Goal: Information Seeking & Learning: Learn about a topic

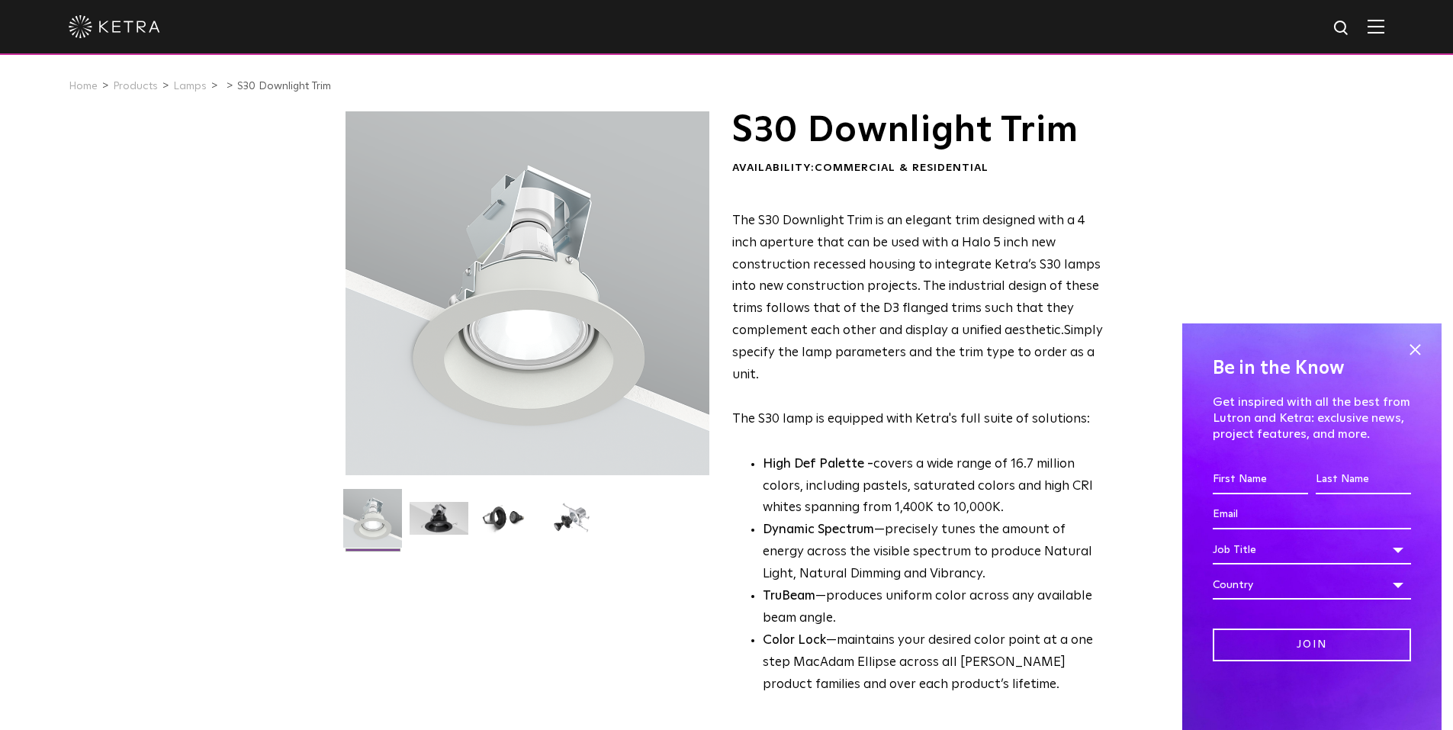
click at [1417, 363] on div "Be in the Know Get inspired with all the best from Lutron and [PERSON_NAME]: ex…" at bounding box center [1311, 526] width 259 height 407
click at [1415, 346] on span at bounding box center [1415, 350] width 23 height 23
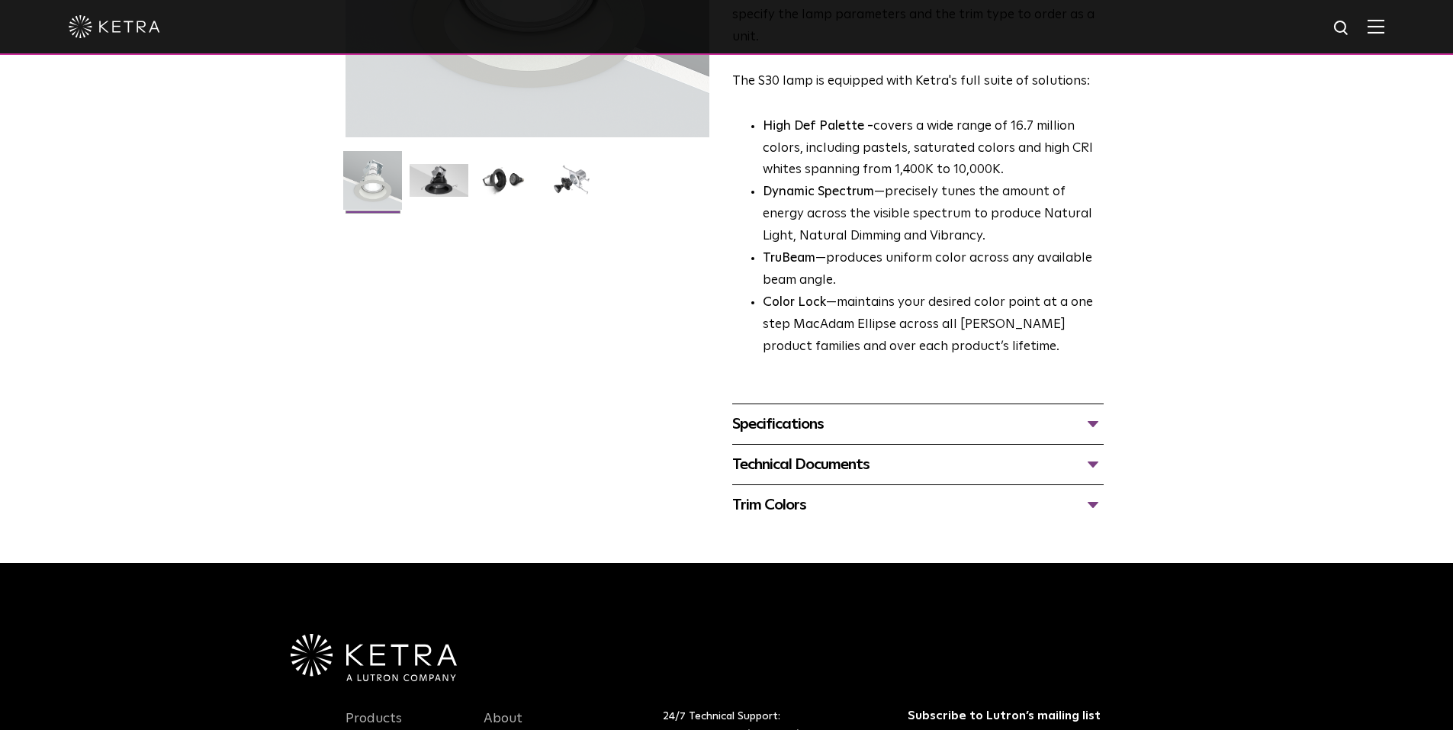
scroll to position [381, 0]
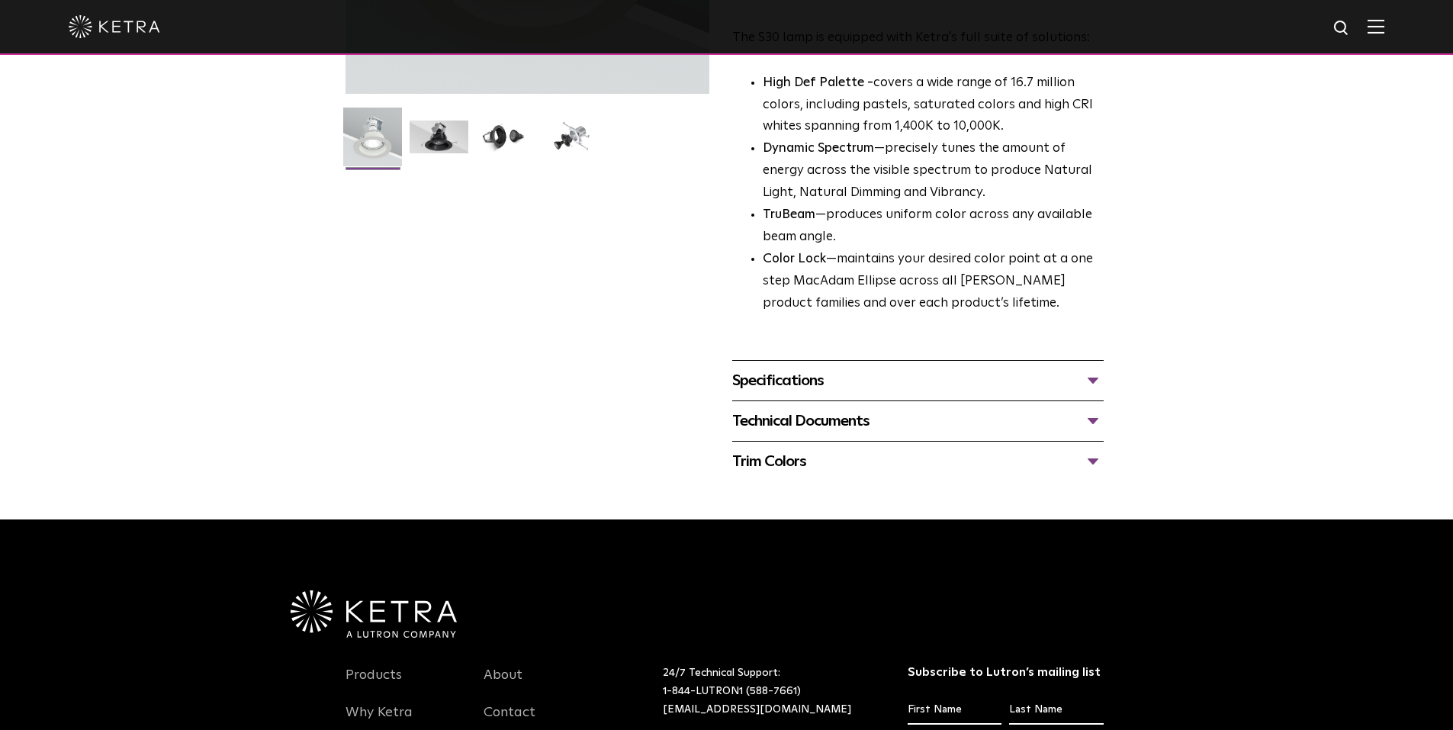
click at [1083, 423] on div "Technical Documents" at bounding box center [918, 421] width 372 height 24
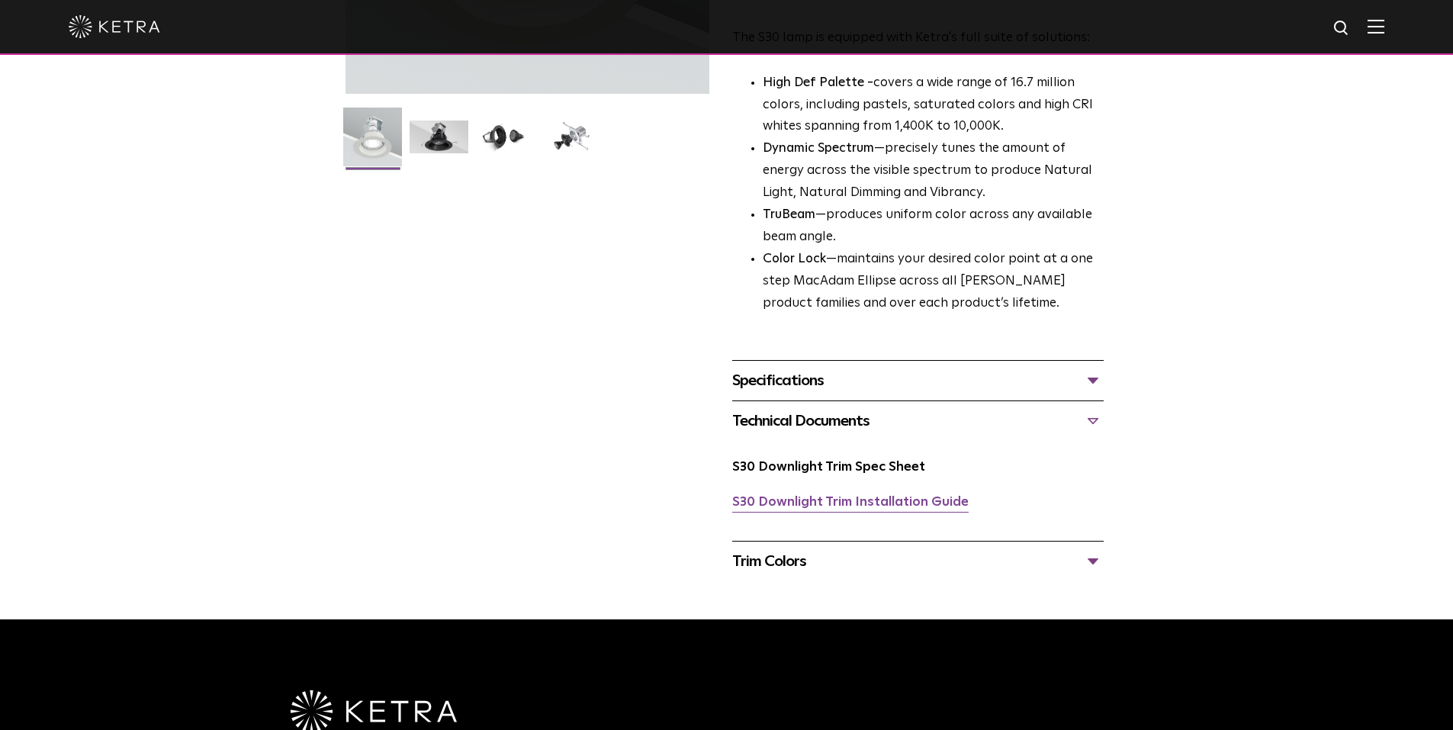
click at [912, 503] on link "S30 Downlight Trim Installation Guide" at bounding box center [850, 502] width 236 height 13
click at [900, 470] on link "S30 Downlight Trim Spec Sheet" at bounding box center [828, 467] width 193 height 13
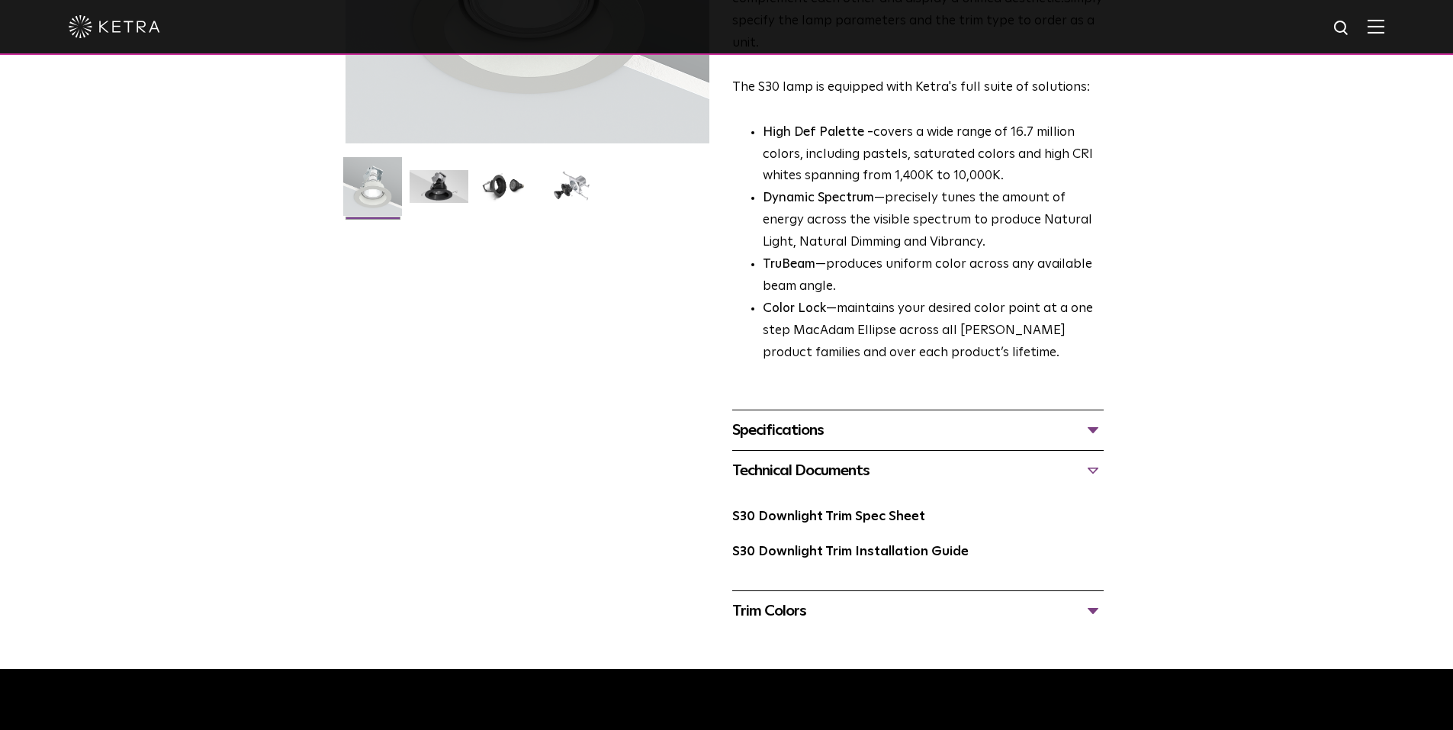
scroll to position [305, 0]
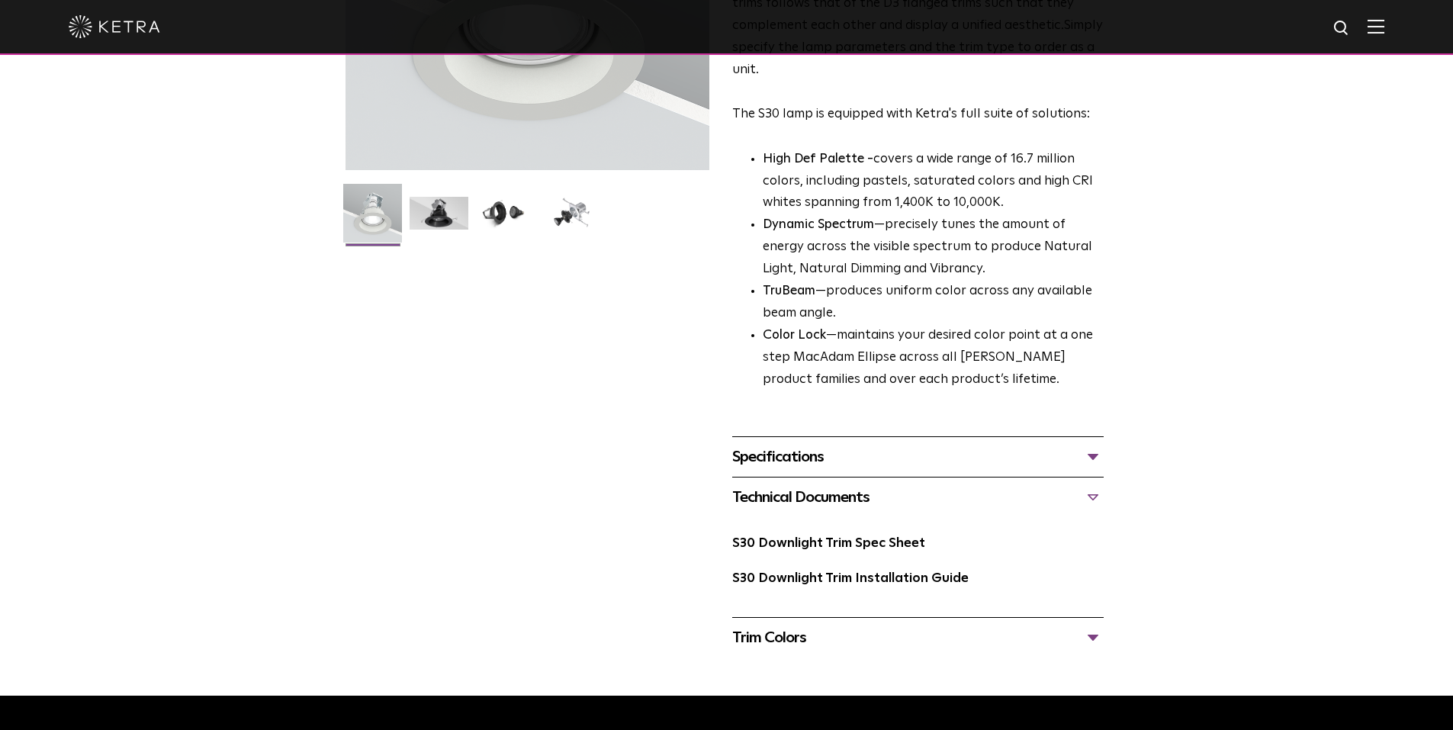
click at [1083, 640] on div "Trim Colors" at bounding box center [918, 638] width 372 height 24
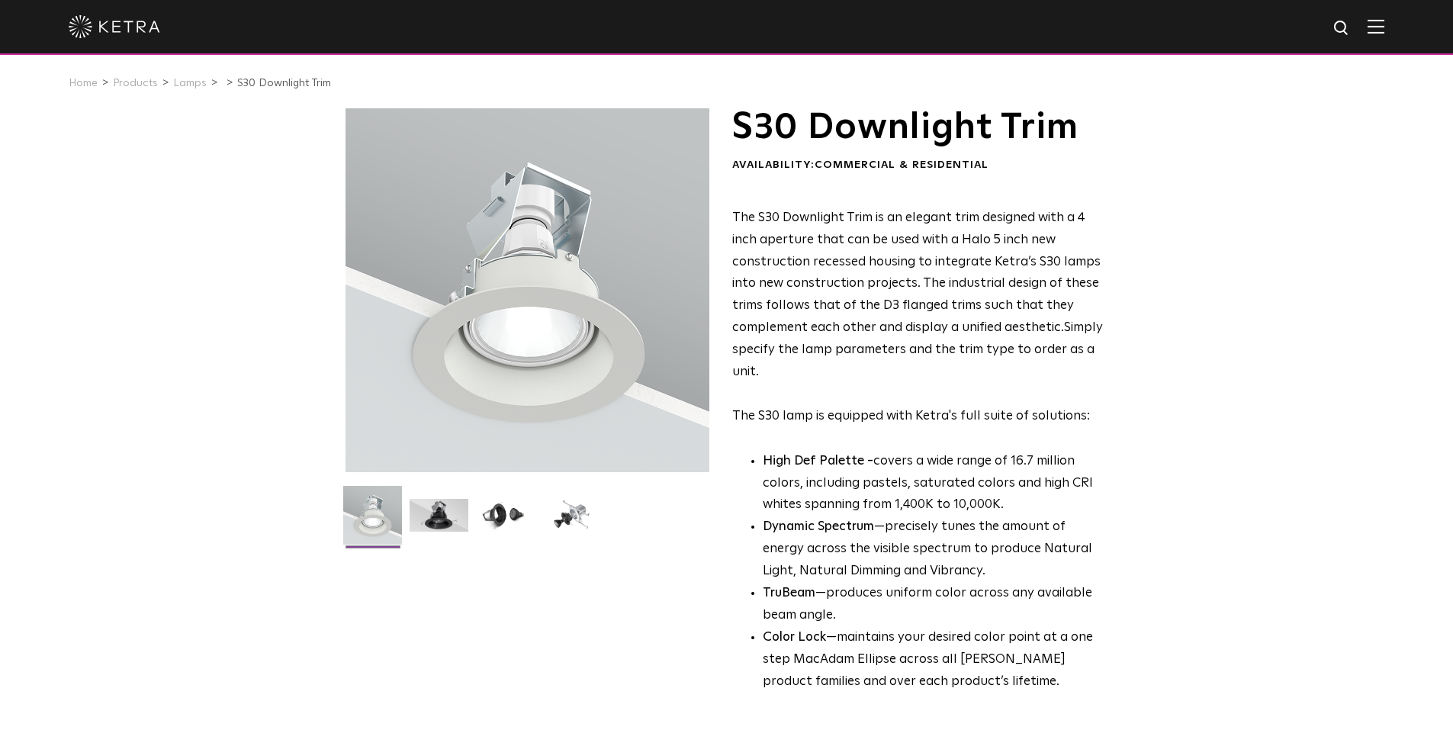
scroll to position [0, 0]
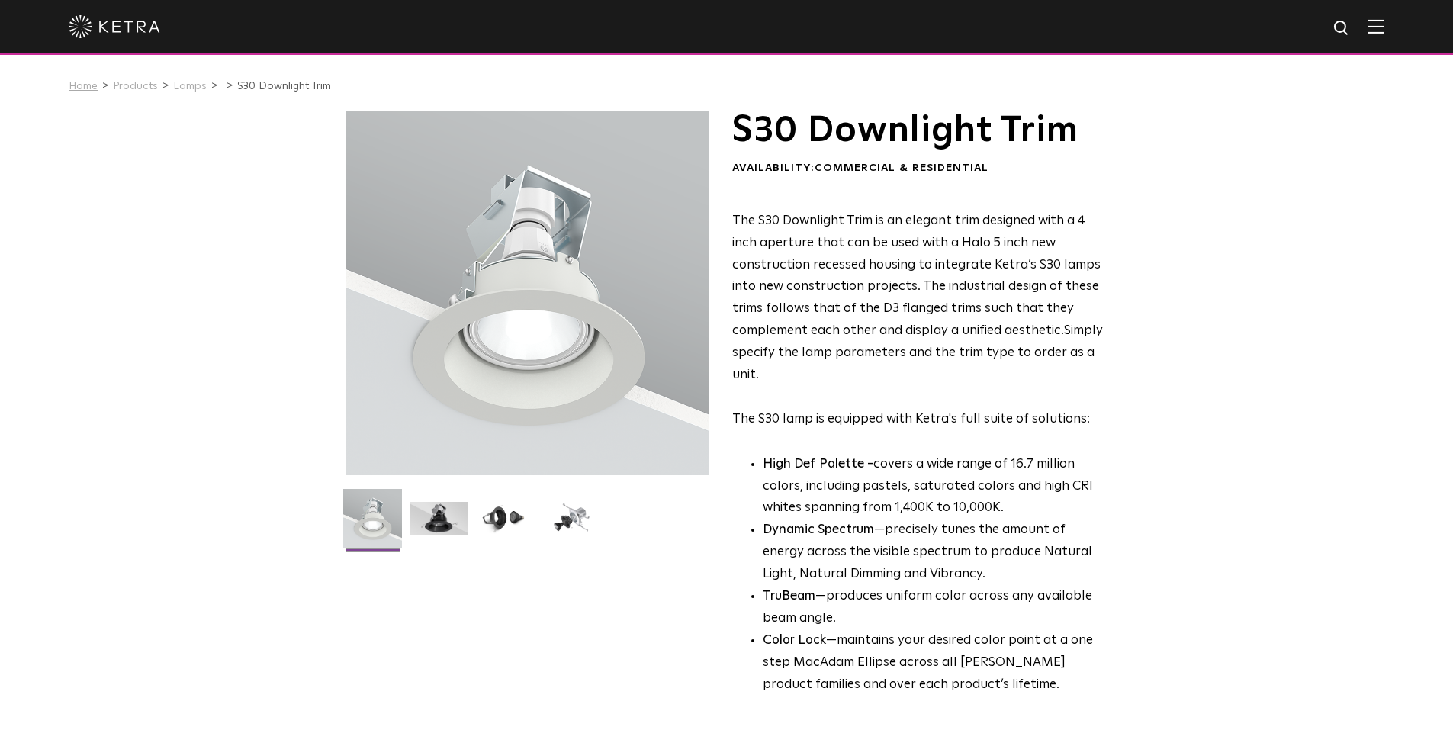
click at [92, 85] on link "Home" at bounding box center [83, 86] width 29 height 11
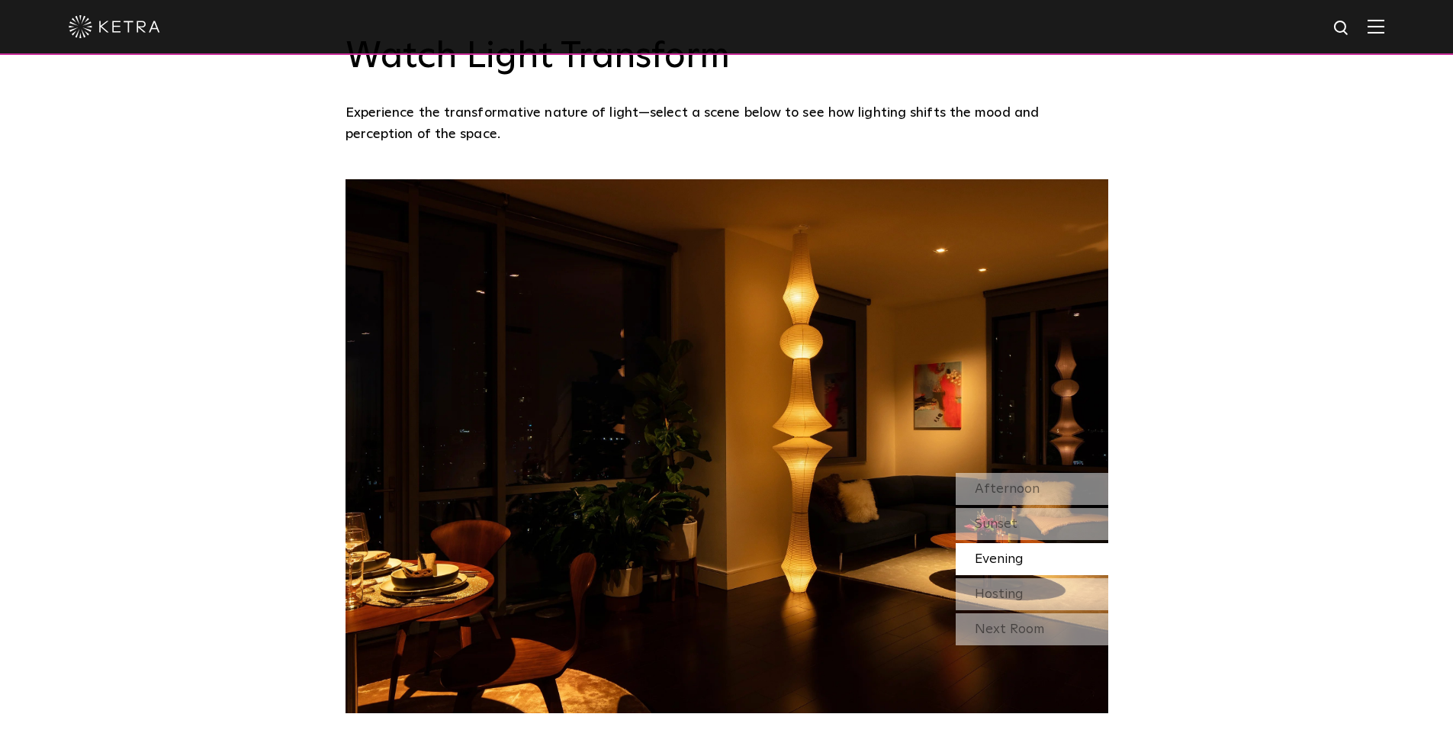
scroll to position [1297, 0]
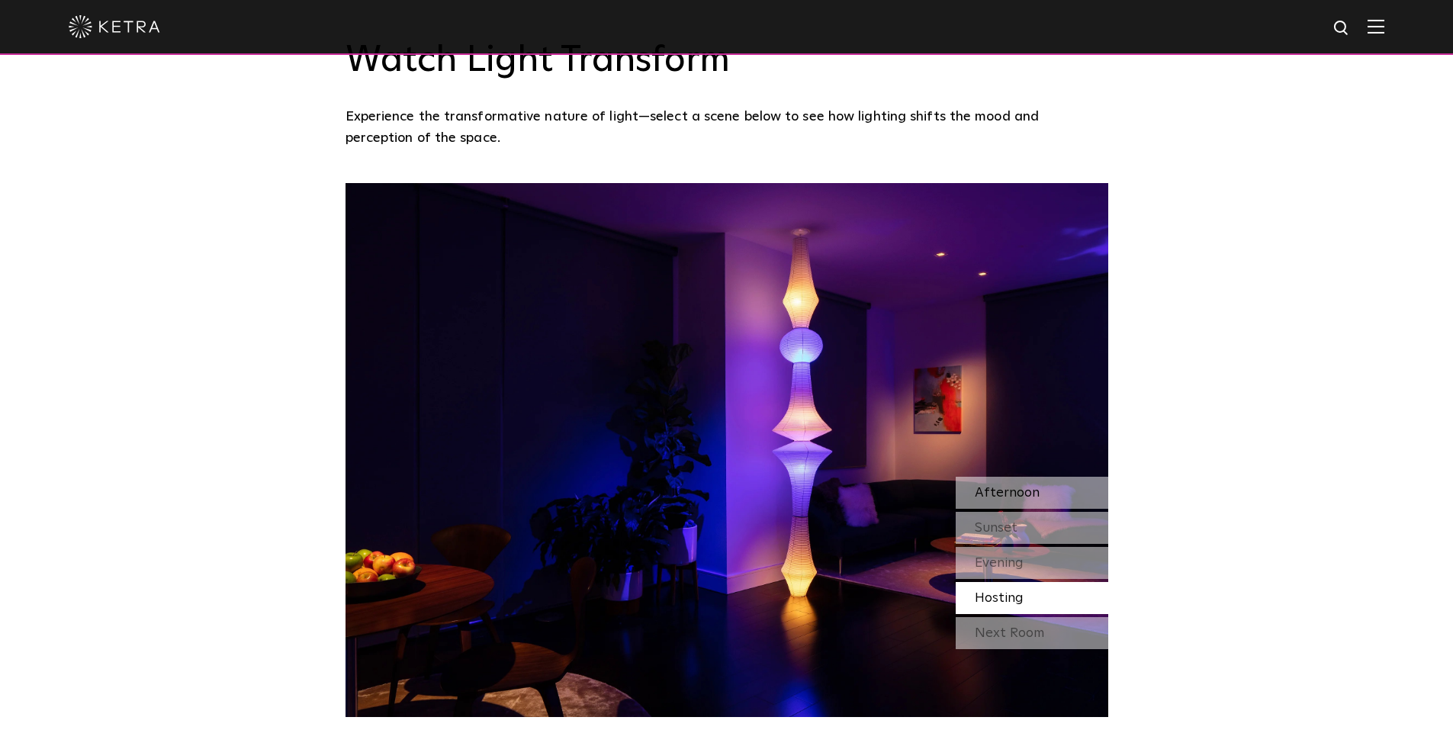
click at [1031, 491] on span "Afternoon" at bounding box center [1007, 493] width 65 height 14
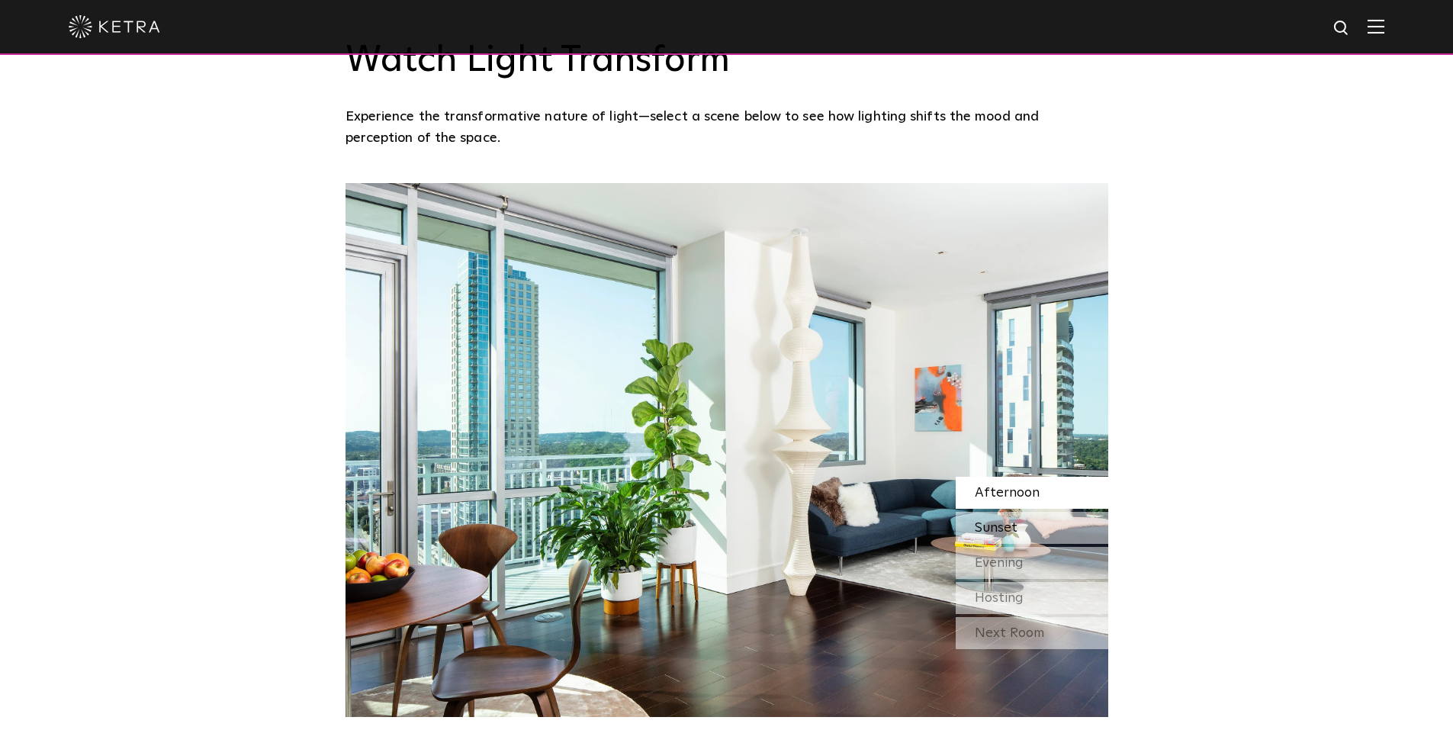
click at [1025, 526] on div "Sunset" at bounding box center [1032, 528] width 153 height 32
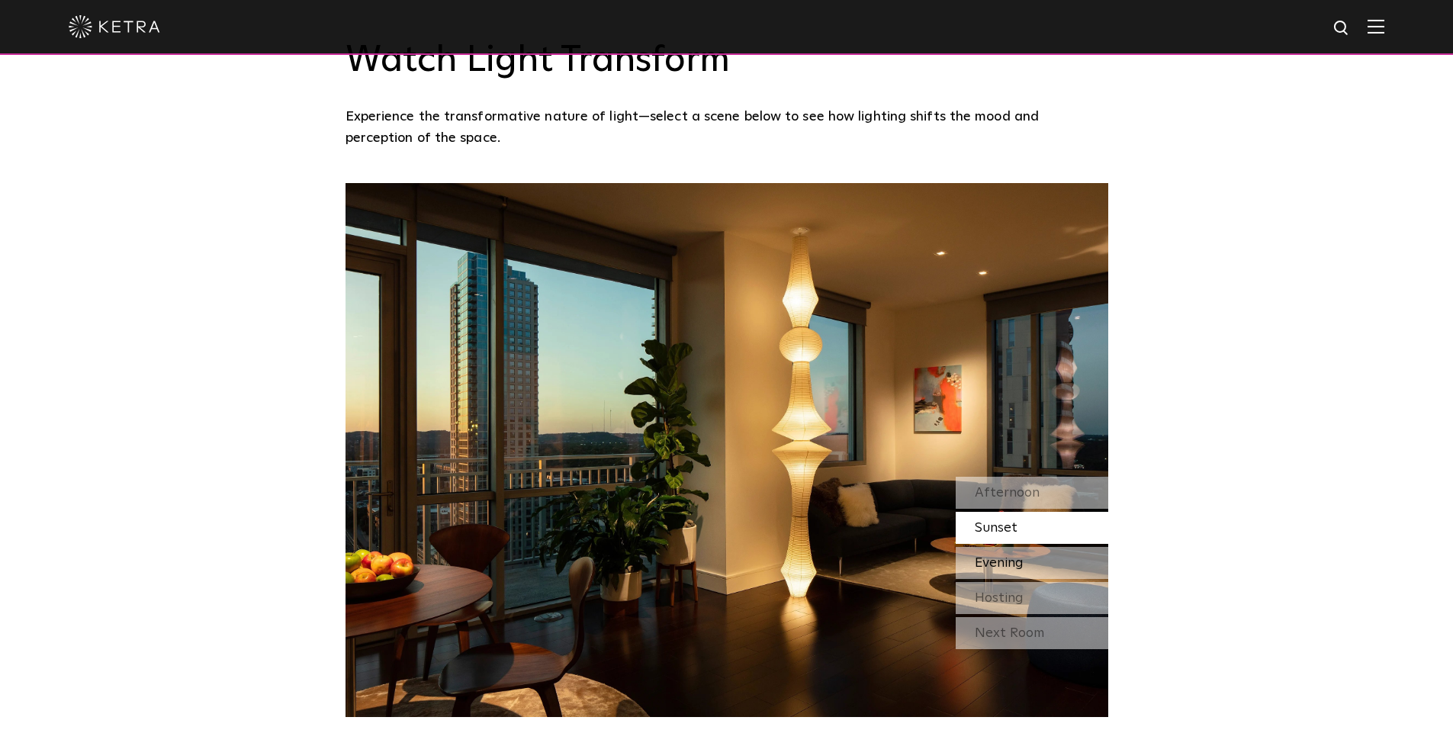
click at [1015, 561] on span "Evening" at bounding box center [999, 563] width 49 height 14
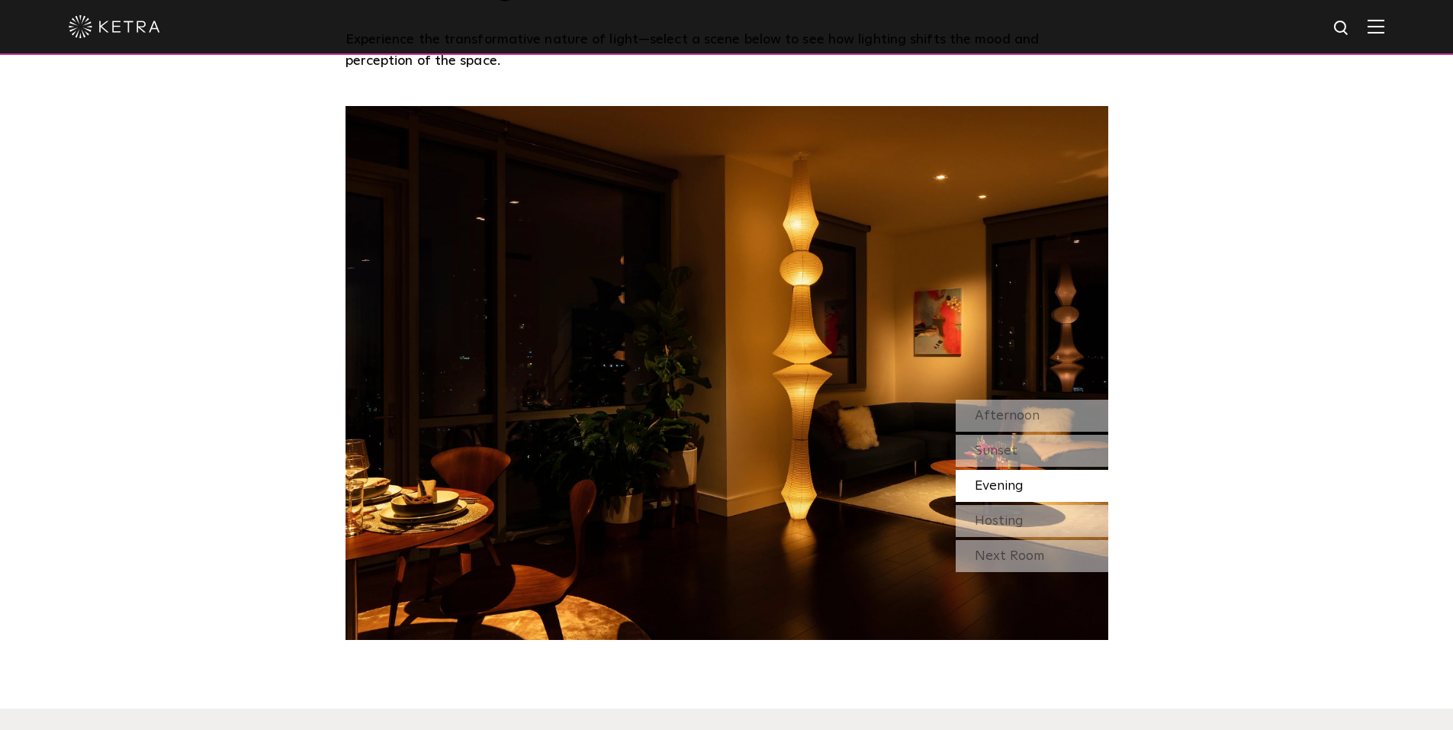
scroll to position [1449, 0]
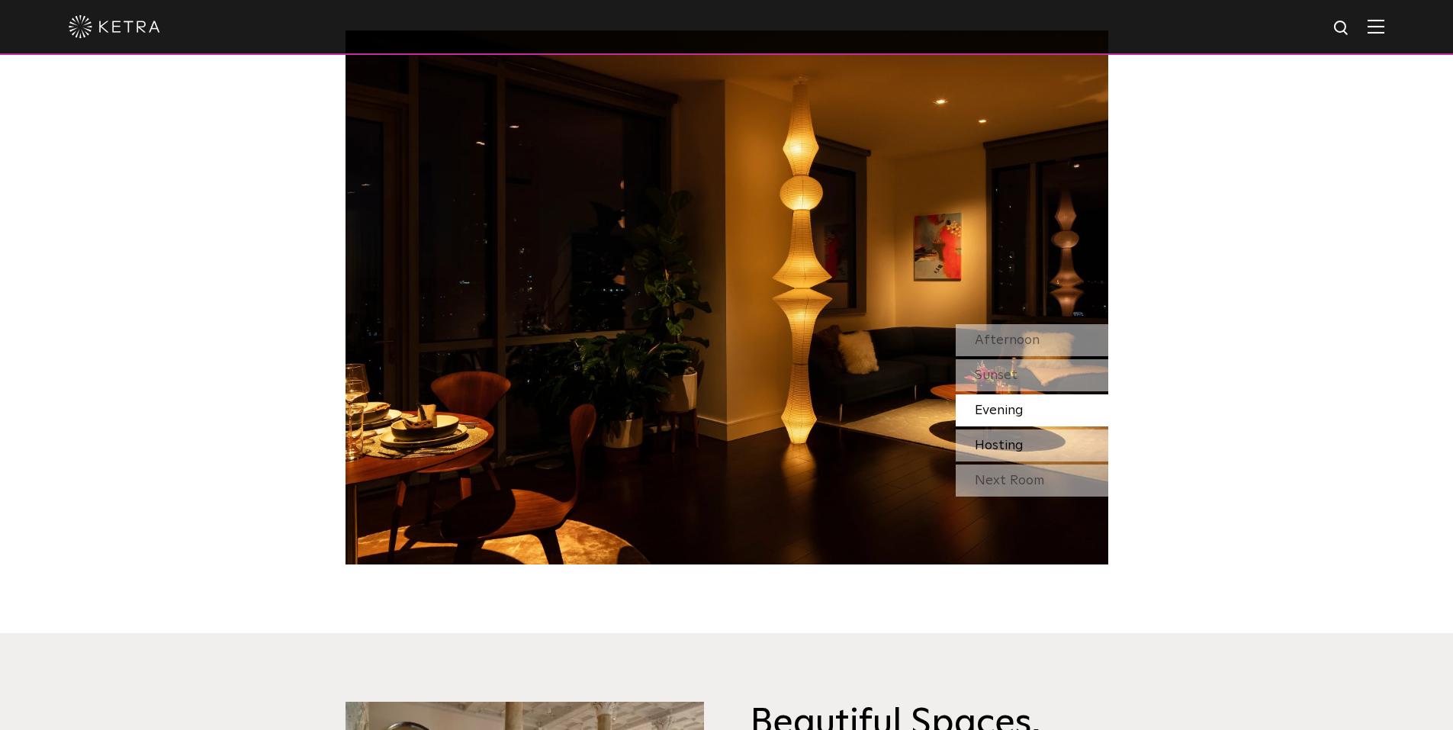
click at [1010, 448] on span "Hosting" at bounding box center [999, 446] width 49 height 14
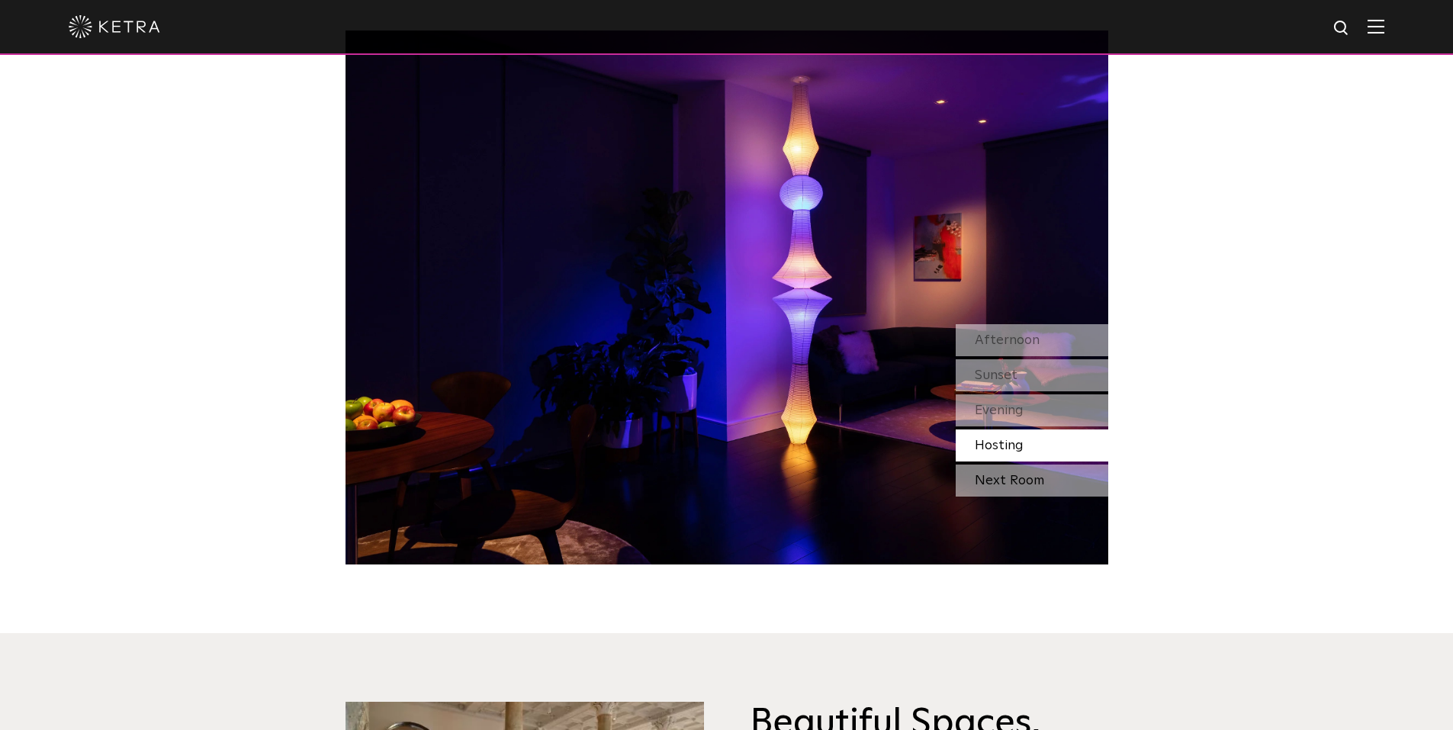
click at [1025, 484] on div "Next Room" at bounding box center [1032, 481] width 153 height 32
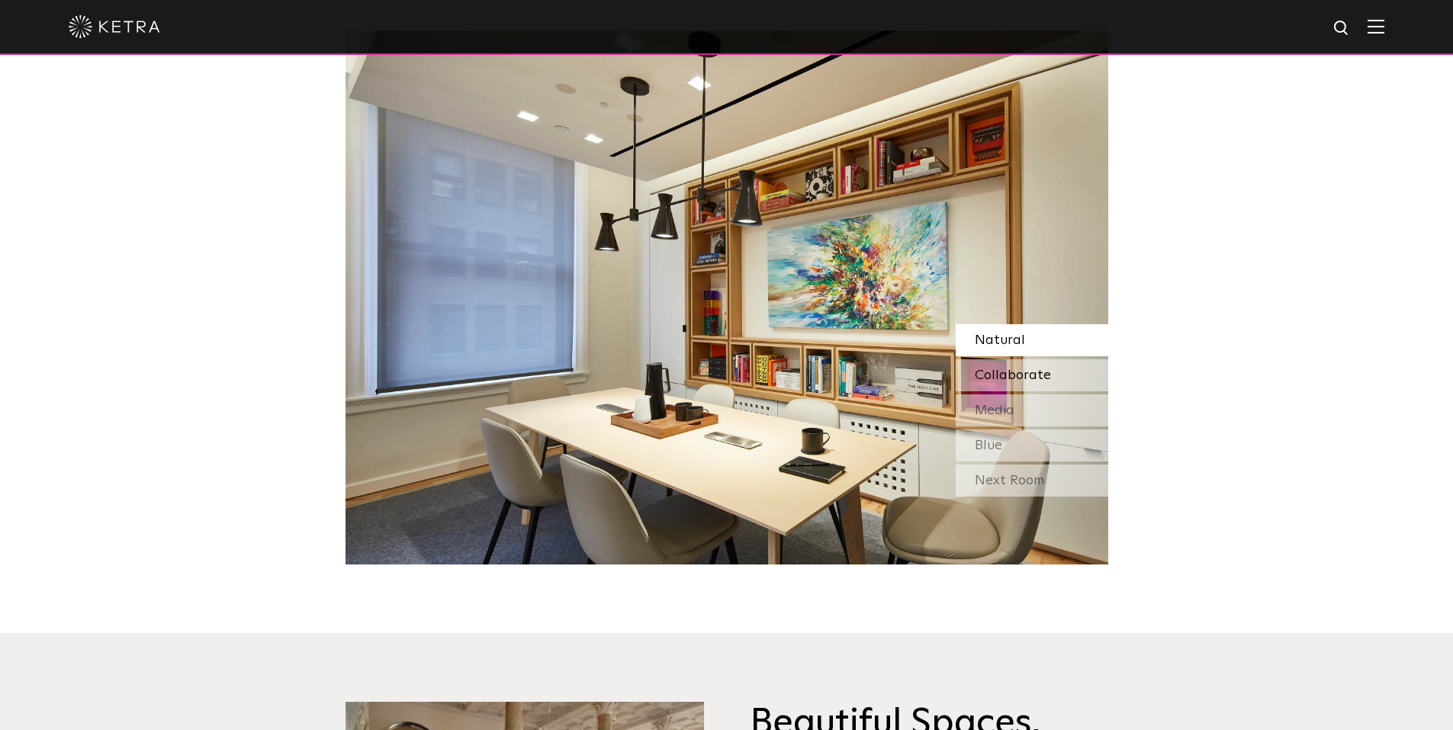
click at [1002, 381] on span "Collaborate" at bounding box center [1013, 375] width 76 height 14
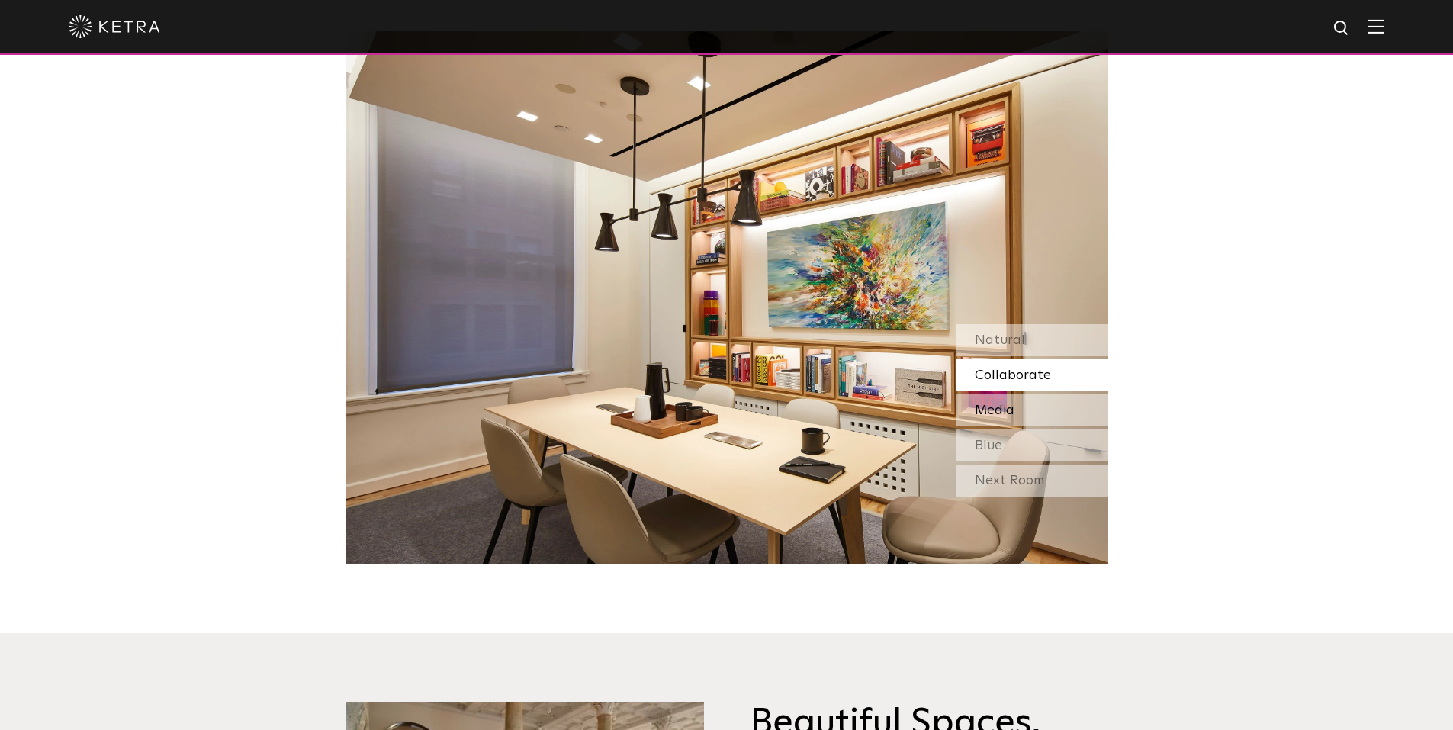
click at [1007, 415] on span "Media" at bounding box center [995, 411] width 40 height 14
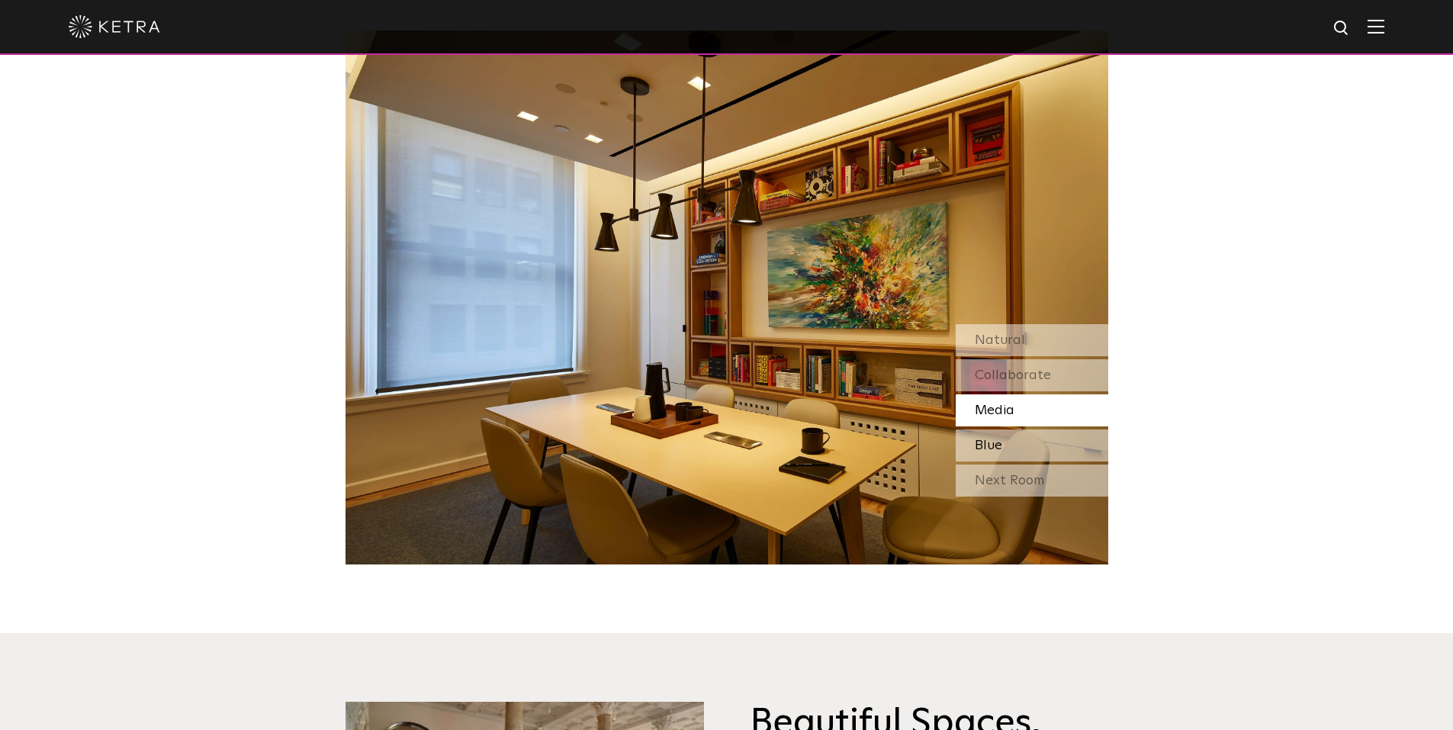
click at [1009, 439] on div "Blue" at bounding box center [1032, 445] width 153 height 32
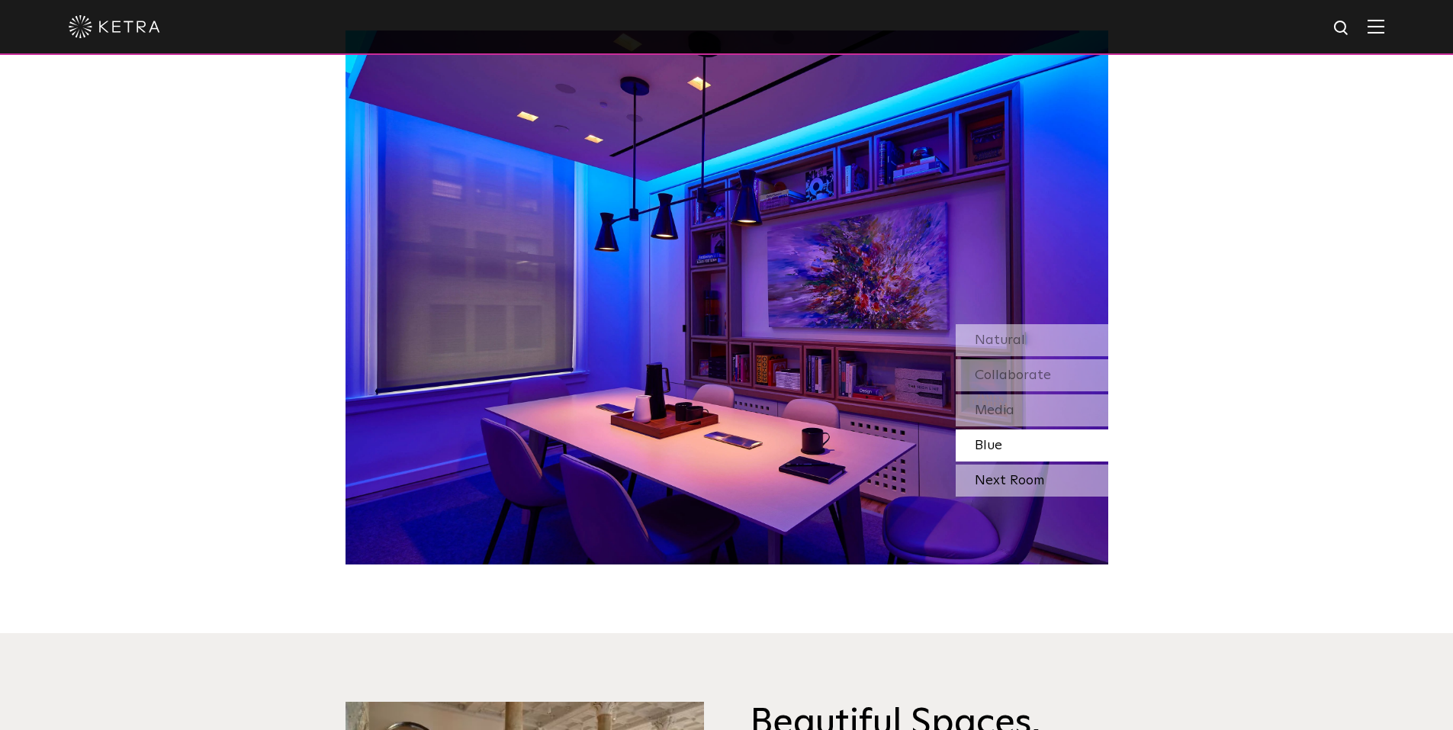
click at [1007, 478] on div "Next Room" at bounding box center [1032, 481] width 153 height 32
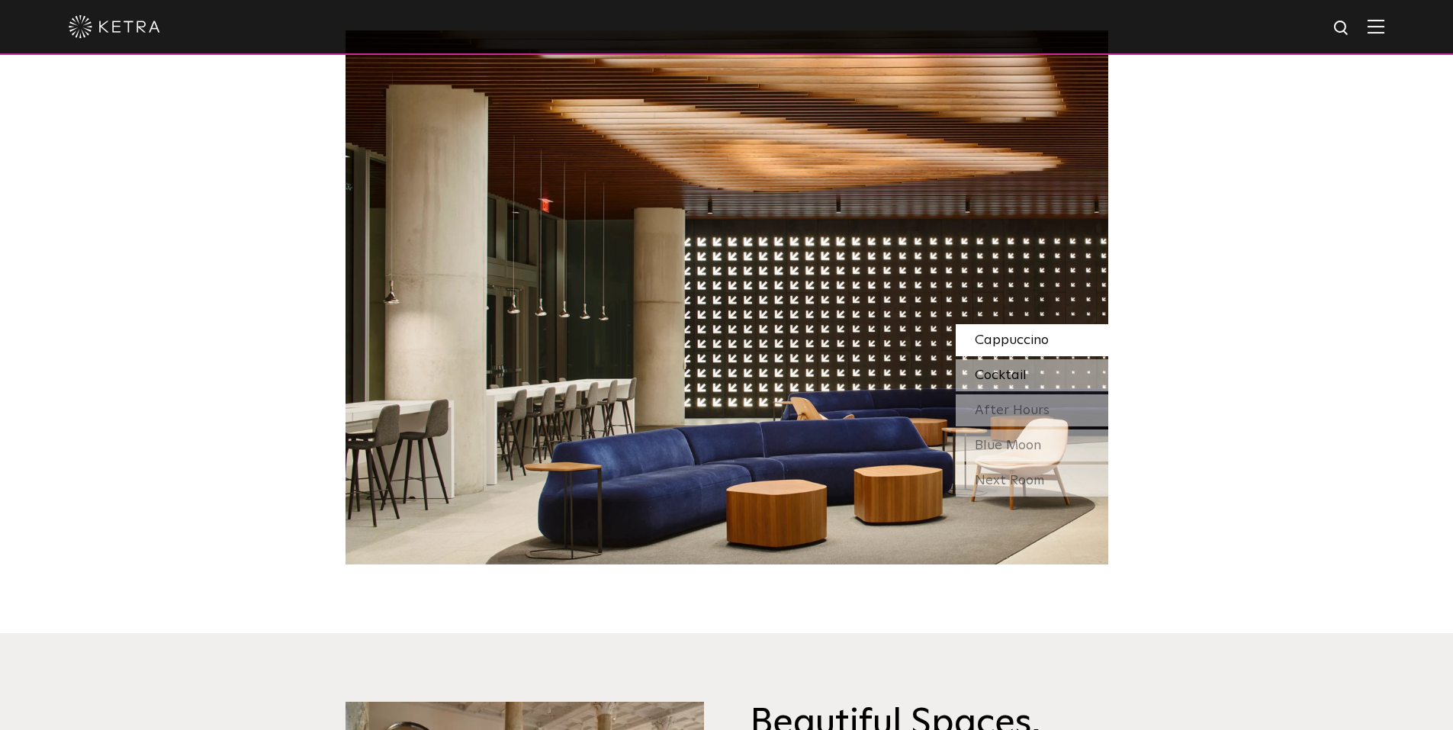
click at [1010, 373] on span "Cocktail" at bounding box center [1001, 375] width 52 height 14
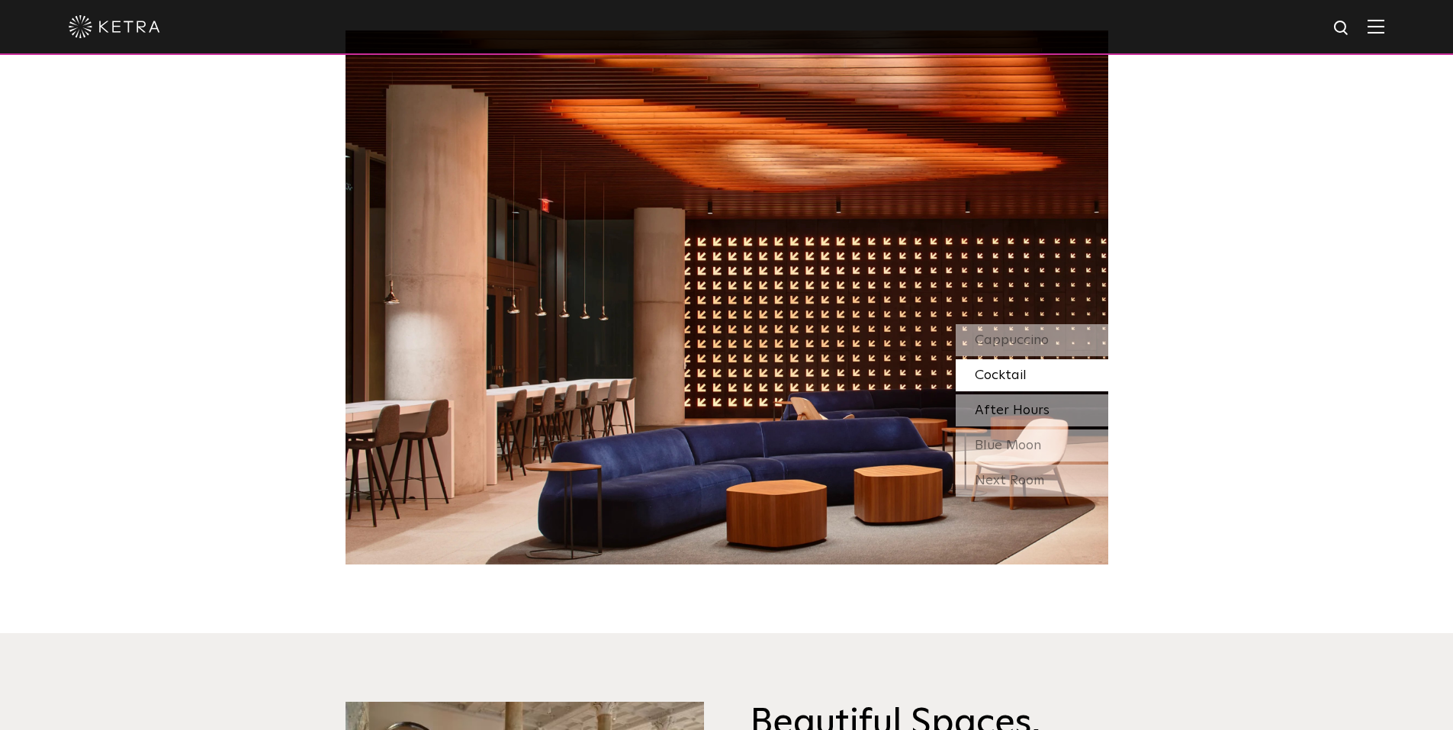
click at [1011, 407] on span "After Hours" at bounding box center [1012, 411] width 75 height 14
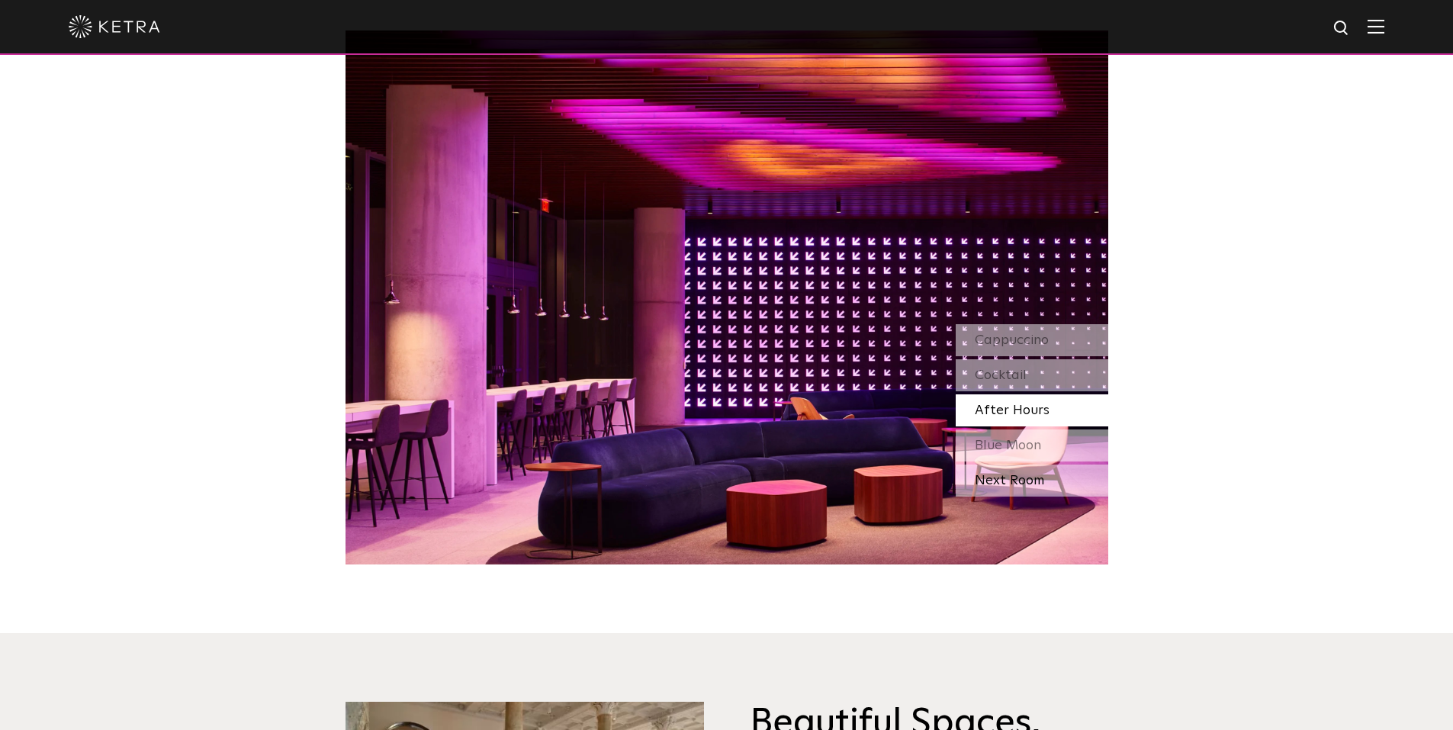
click at [1021, 485] on div "Next Room" at bounding box center [1032, 481] width 153 height 32
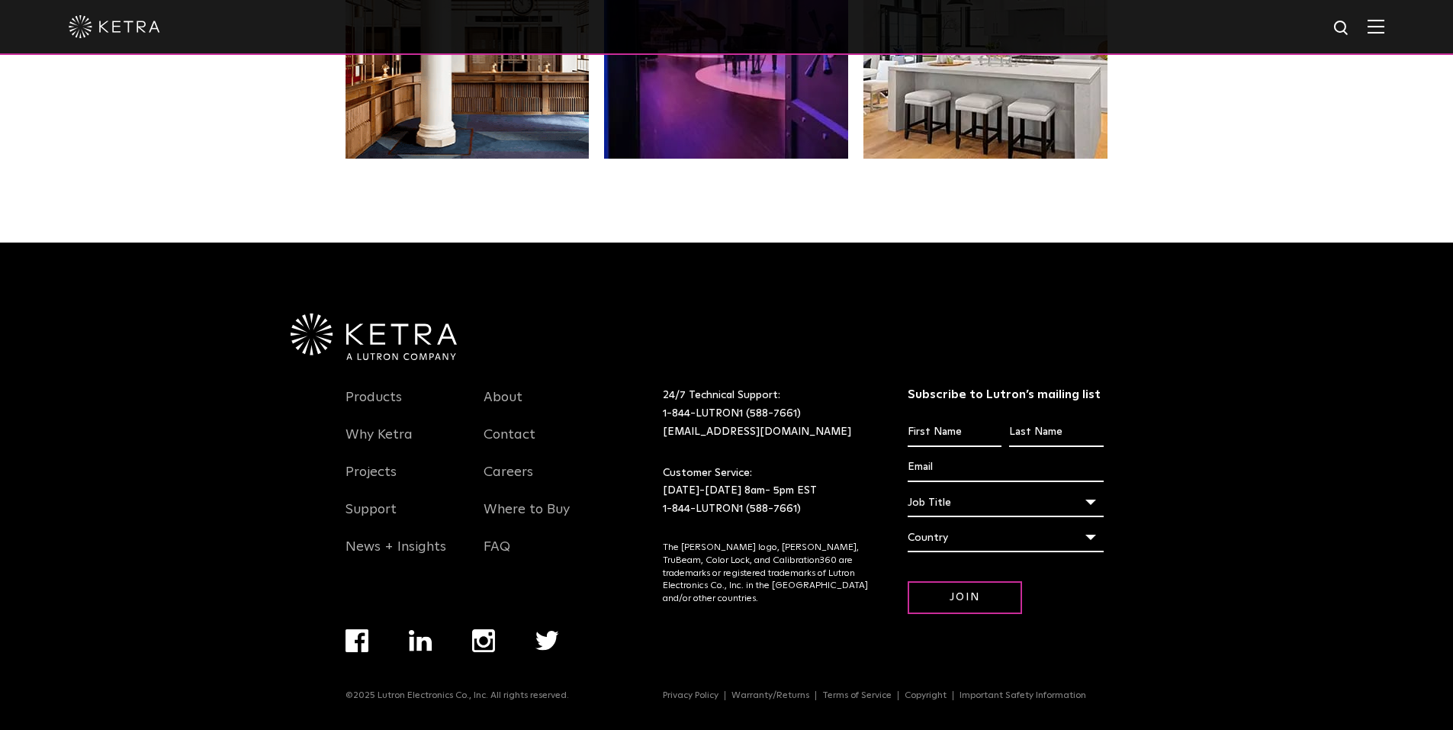
scroll to position [3209, 0]
